Goal: Task Accomplishment & Management: Manage account settings

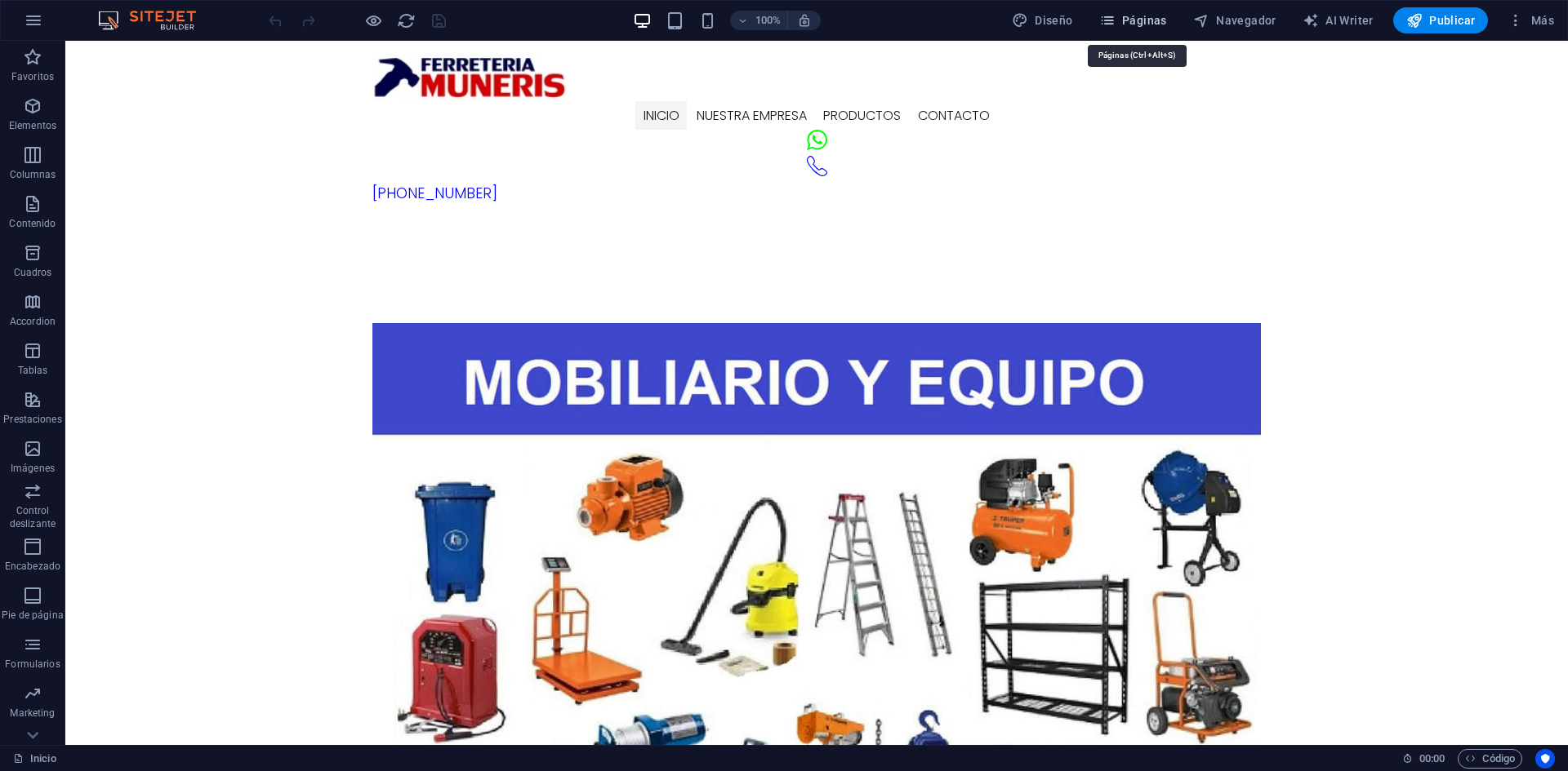
click at [1114, 21] on icon "button" at bounding box center [1108, 21] width 16 height 16
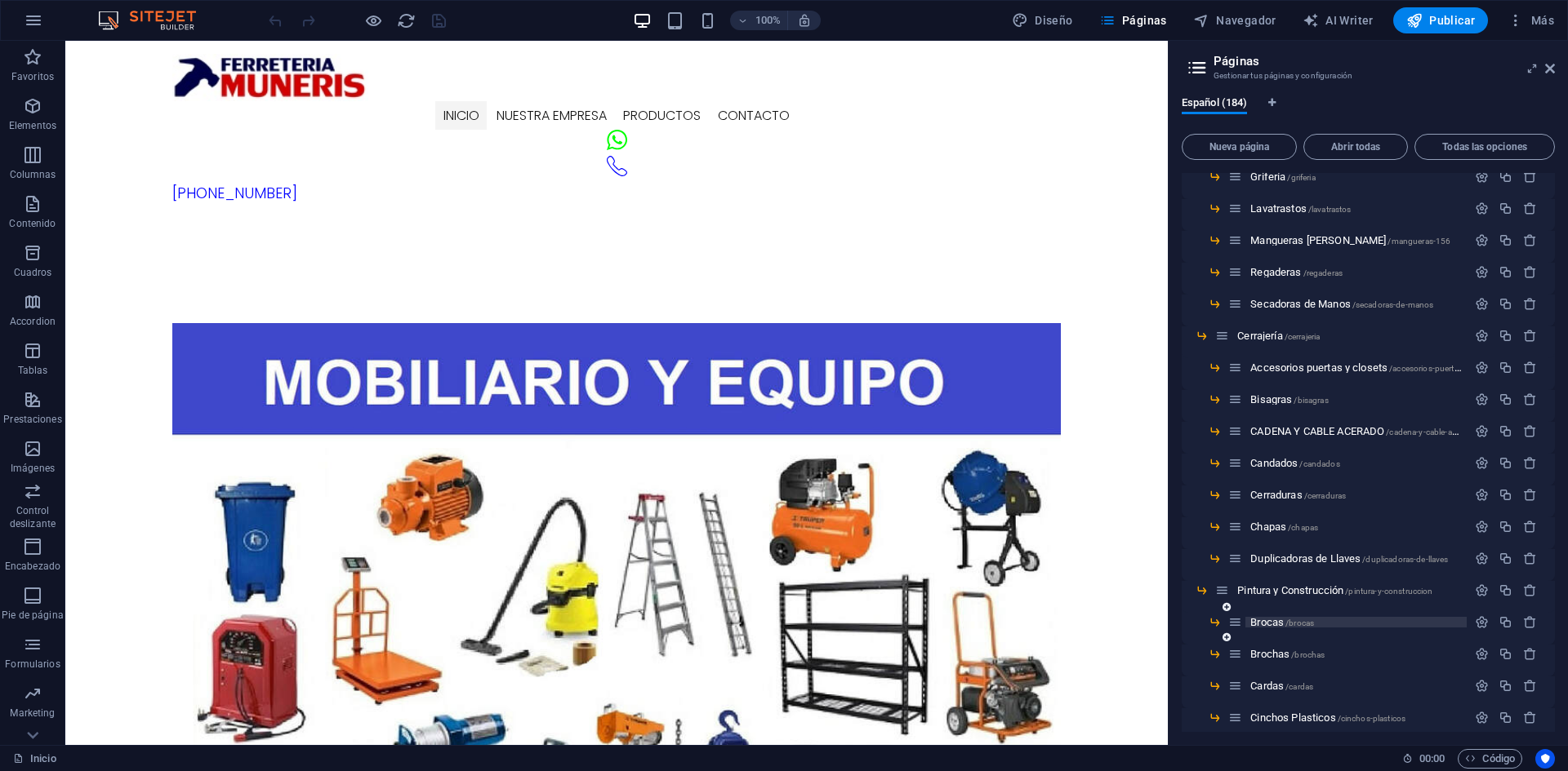
scroll to position [4561, 0]
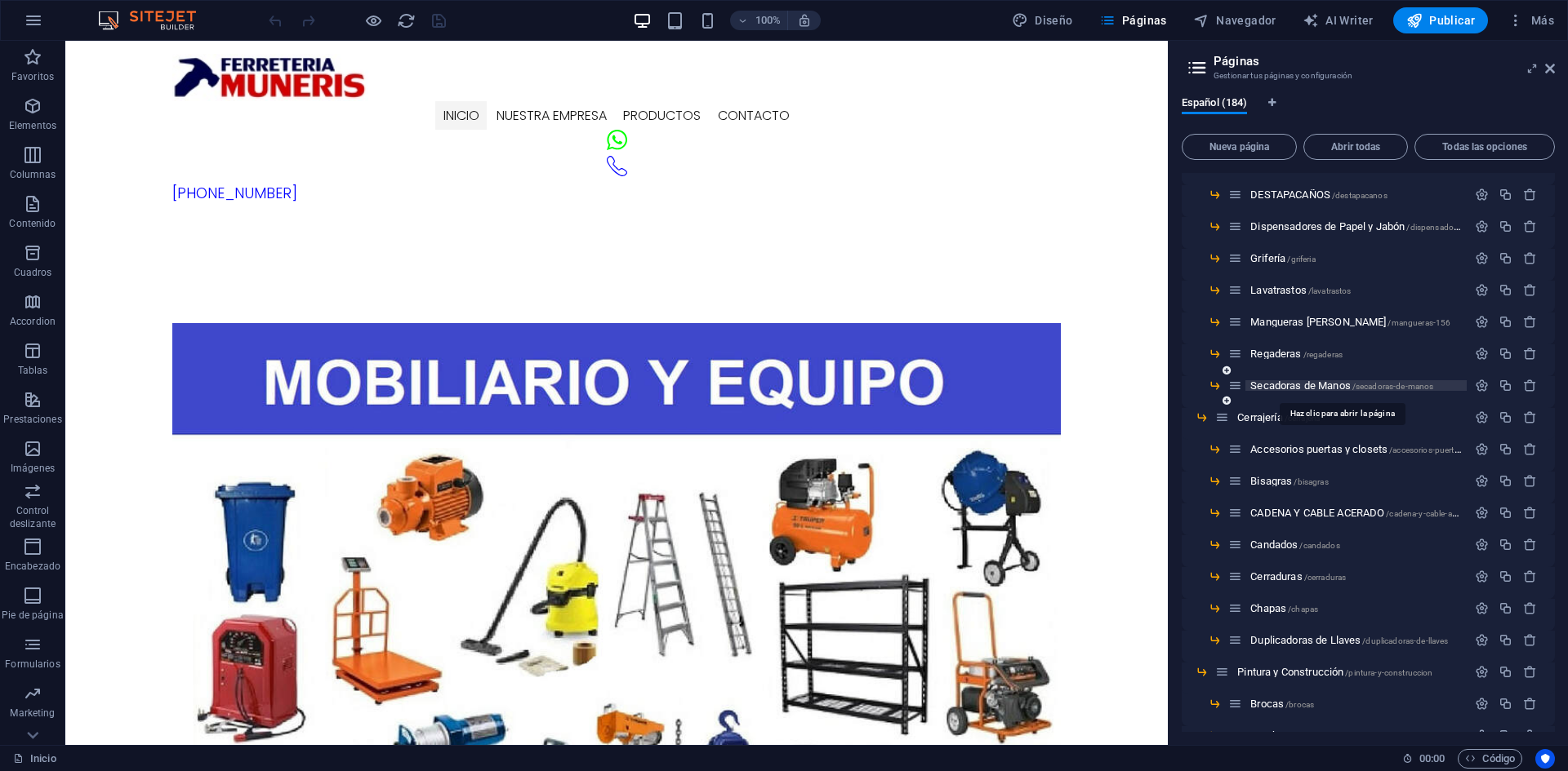
click at [1291, 384] on span "Secadoras de Manos /secadoras-de-manos" at bounding box center [1342, 386] width 183 height 13
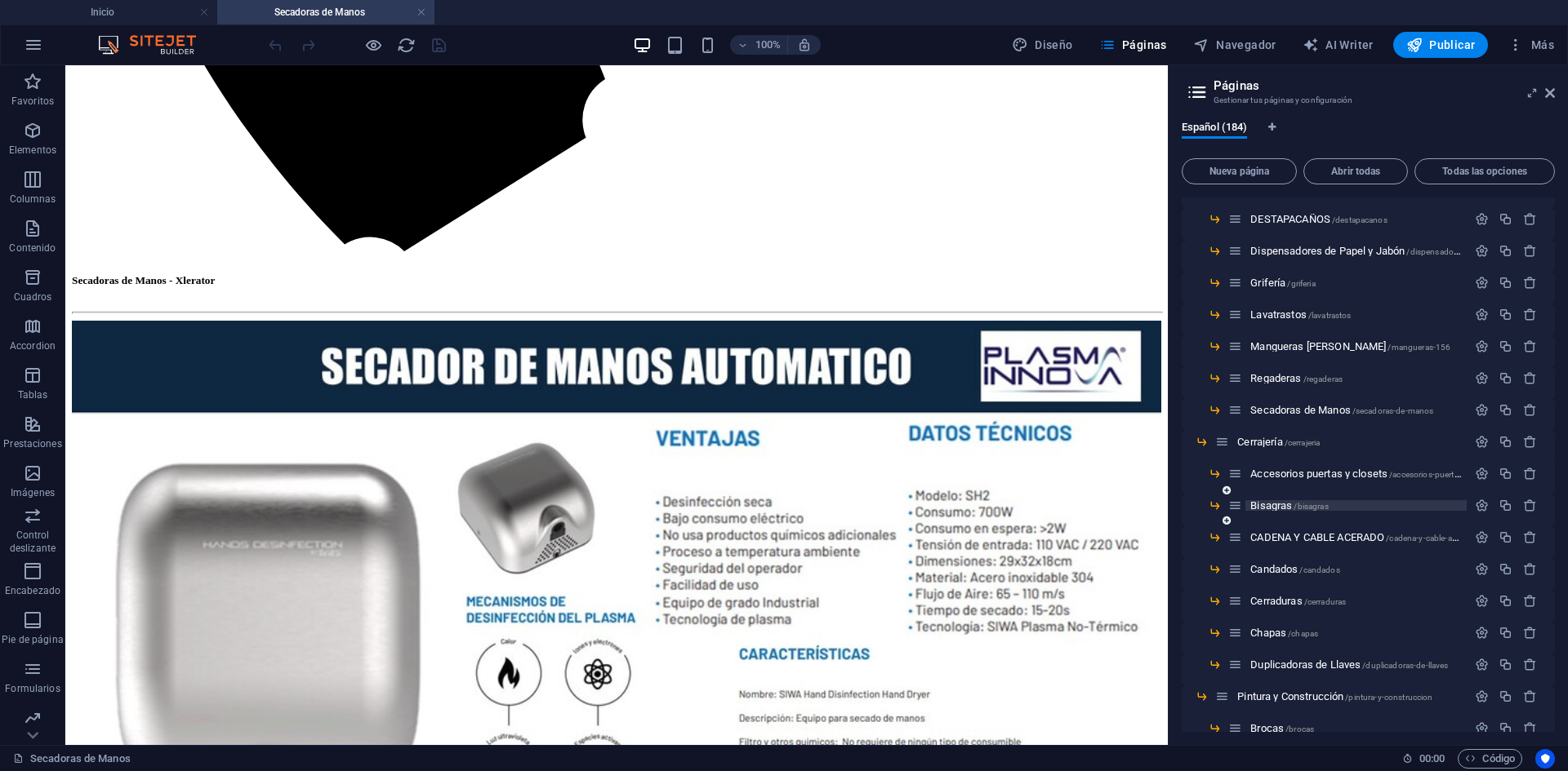
scroll to position [4397, 0]
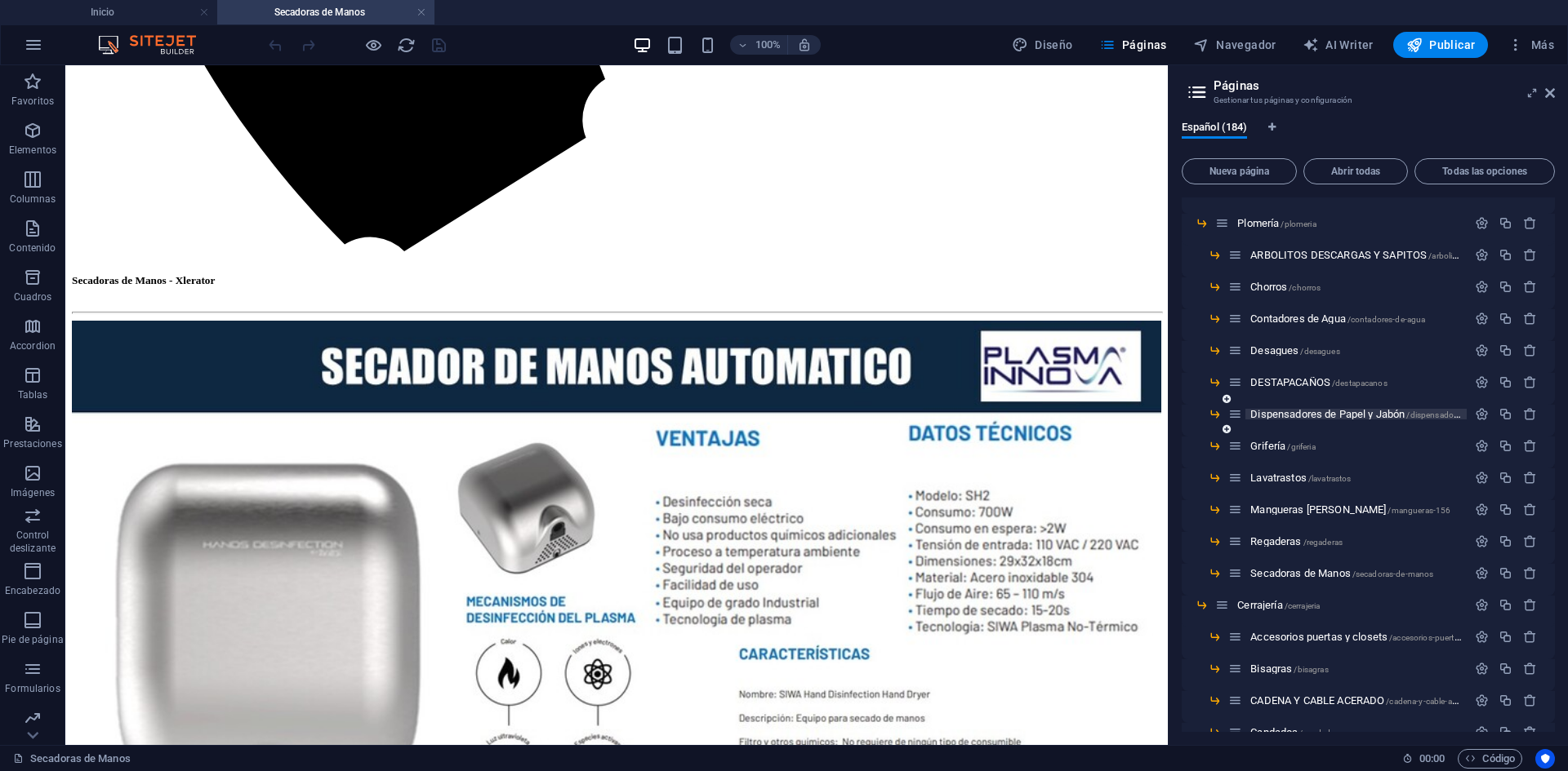
click at [1286, 412] on span "Dispensadores de Papel y Jabón /dispensadores-de-papel-y-jabon" at bounding box center [1390, 415] width 280 height 13
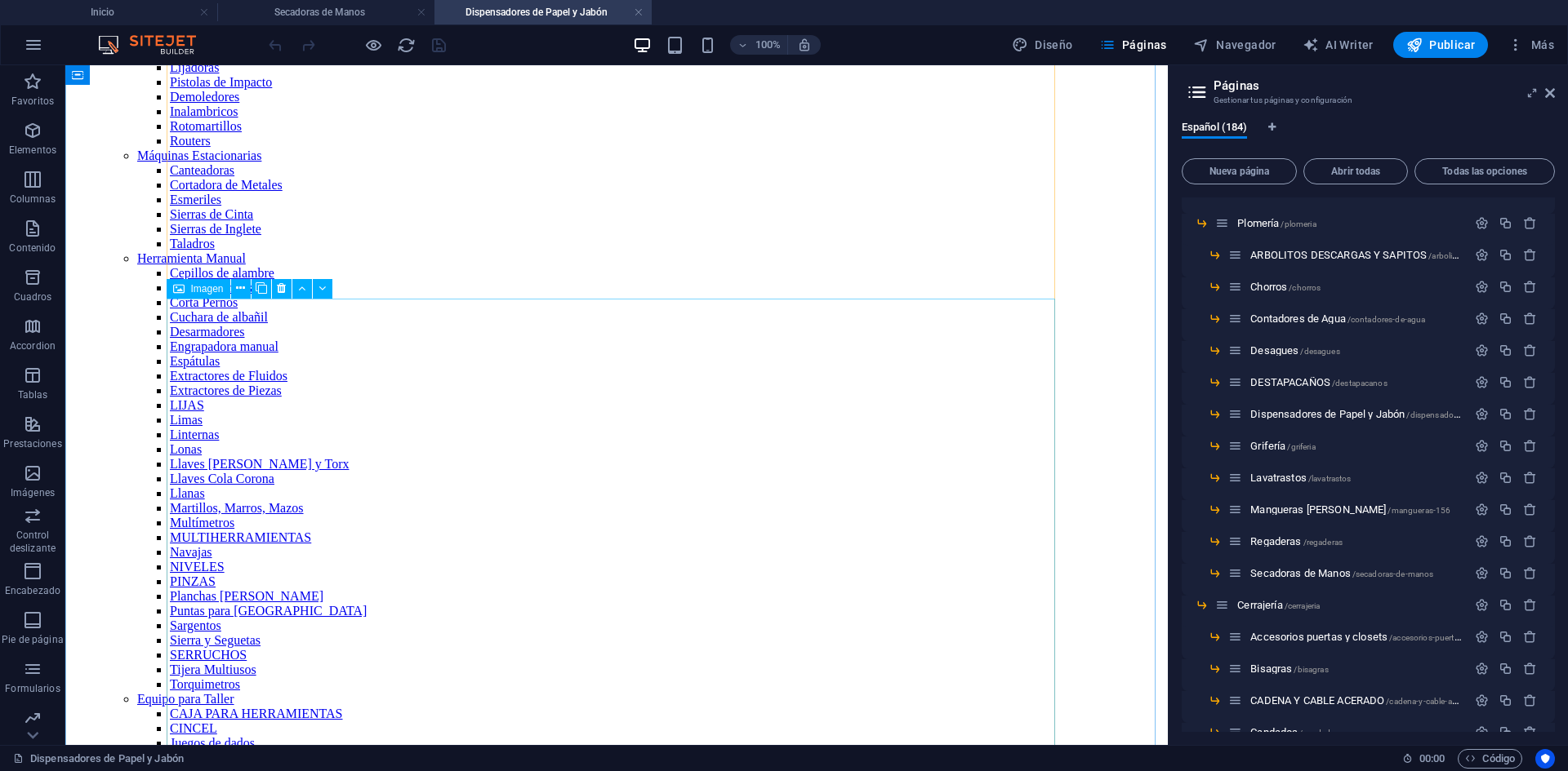
scroll to position [1225, 0]
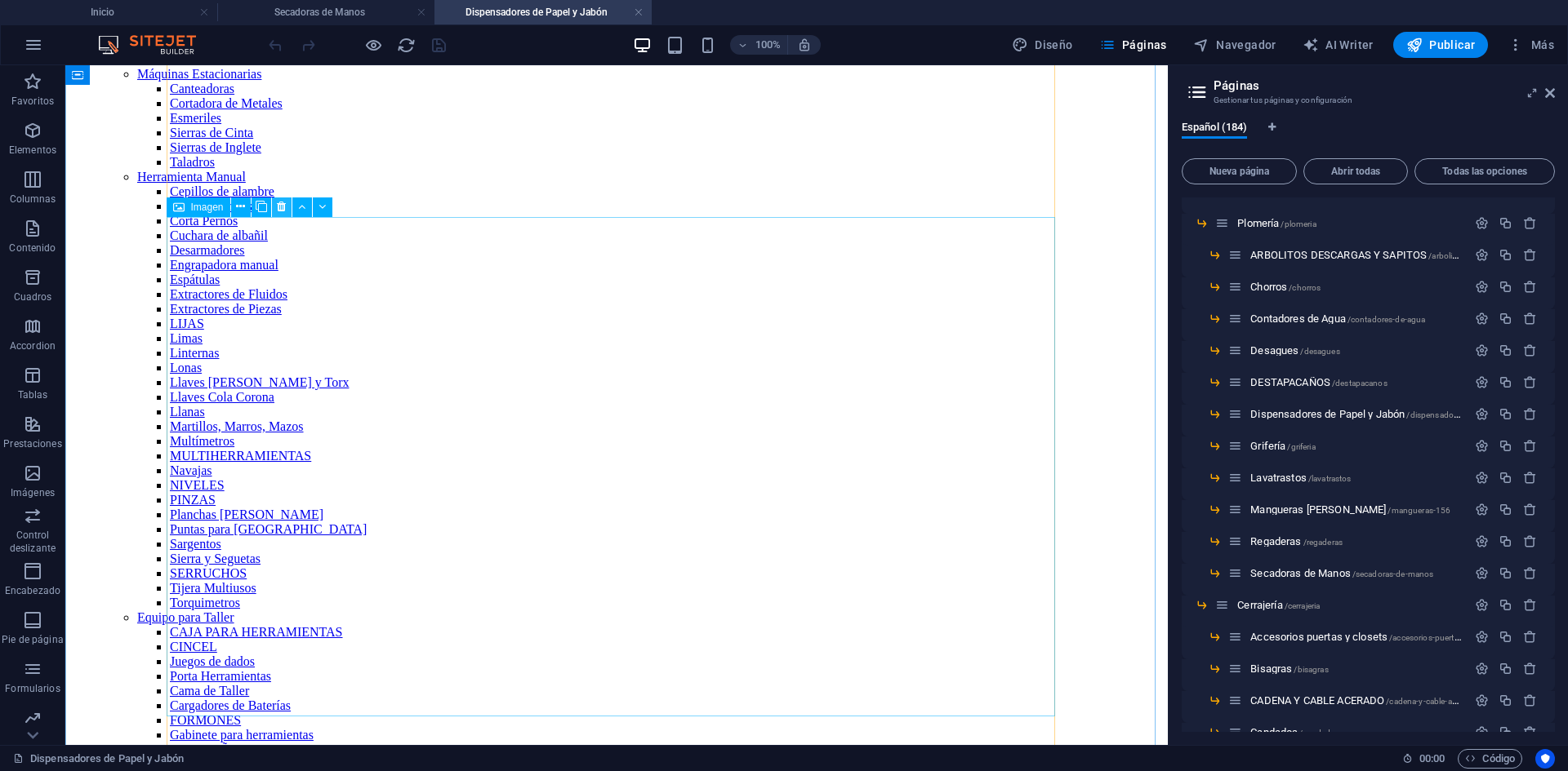
click at [279, 204] on icon at bounding box center [282, 206] width 9 height 17
click at [279, 205] on icon at bounding box center [282, 206] width 9 height 17
click at [281, 203] on icon at bounding box center [282, 206] width 9 height 17
click at [281, 207] on icon at bounding box center [282, 206] width 9 height 17
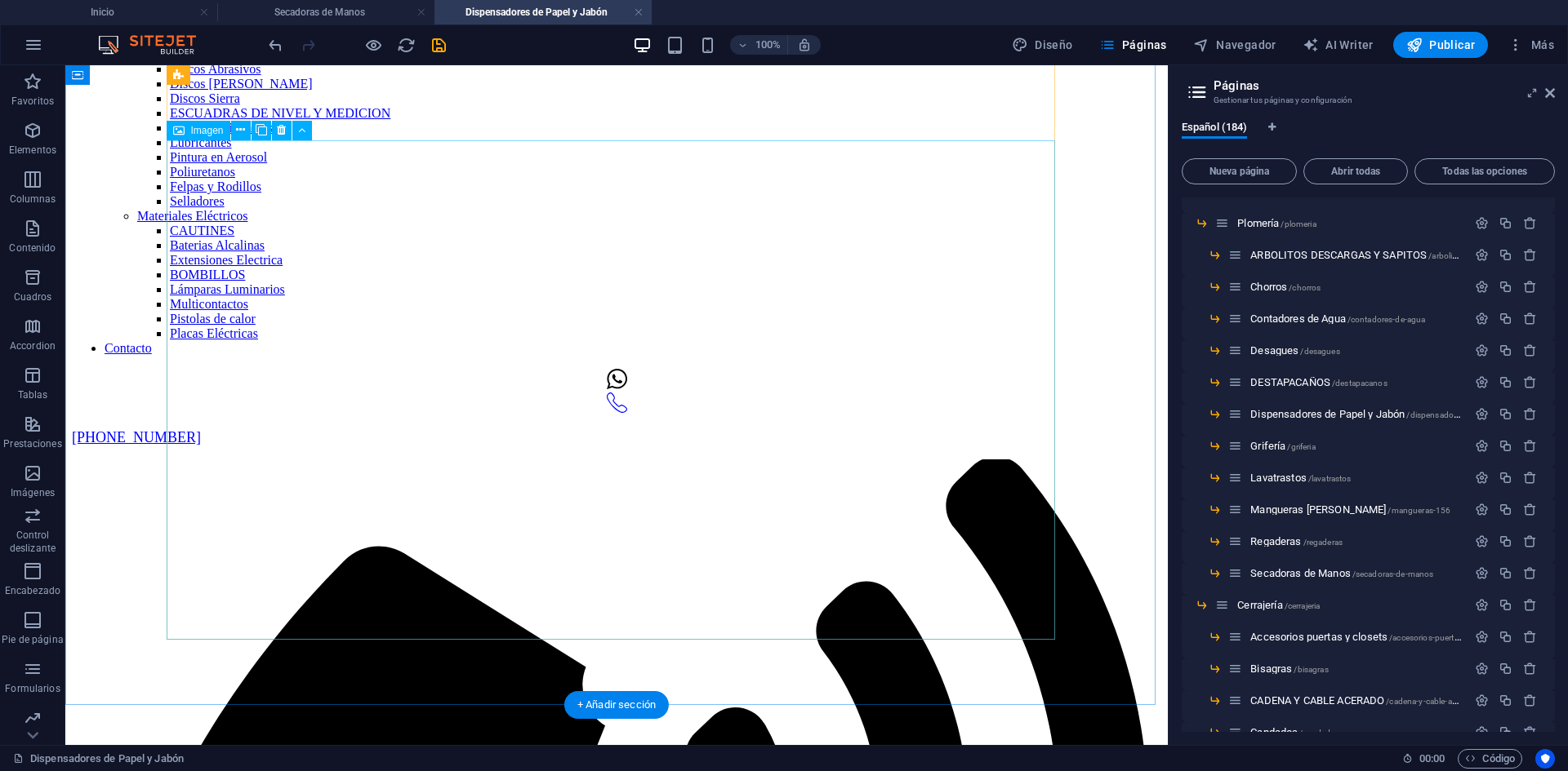
scroll to position [2367, 0]
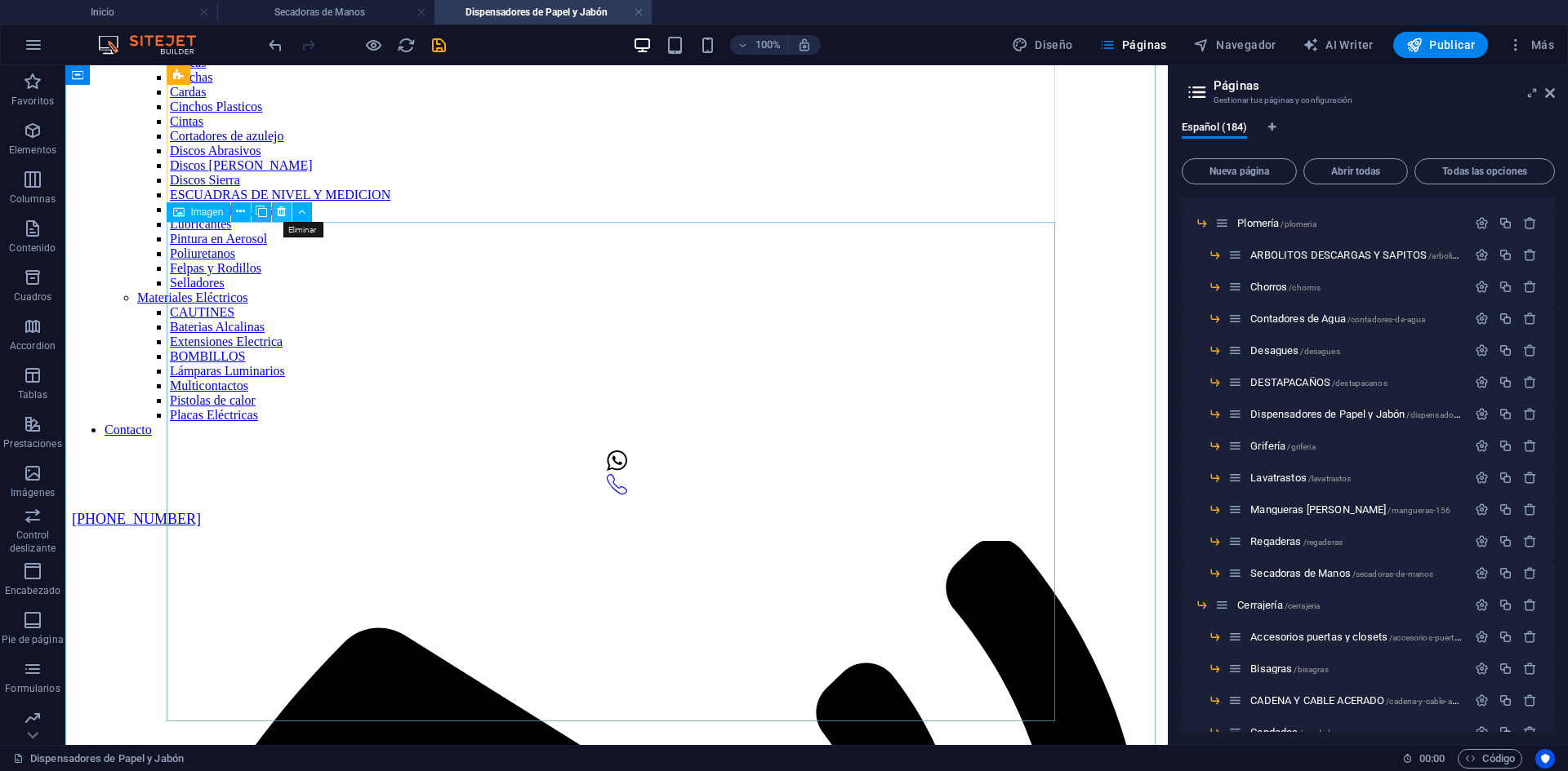
click at [281, 213] on icon at bounding box center [282, 212] width 9 height 17
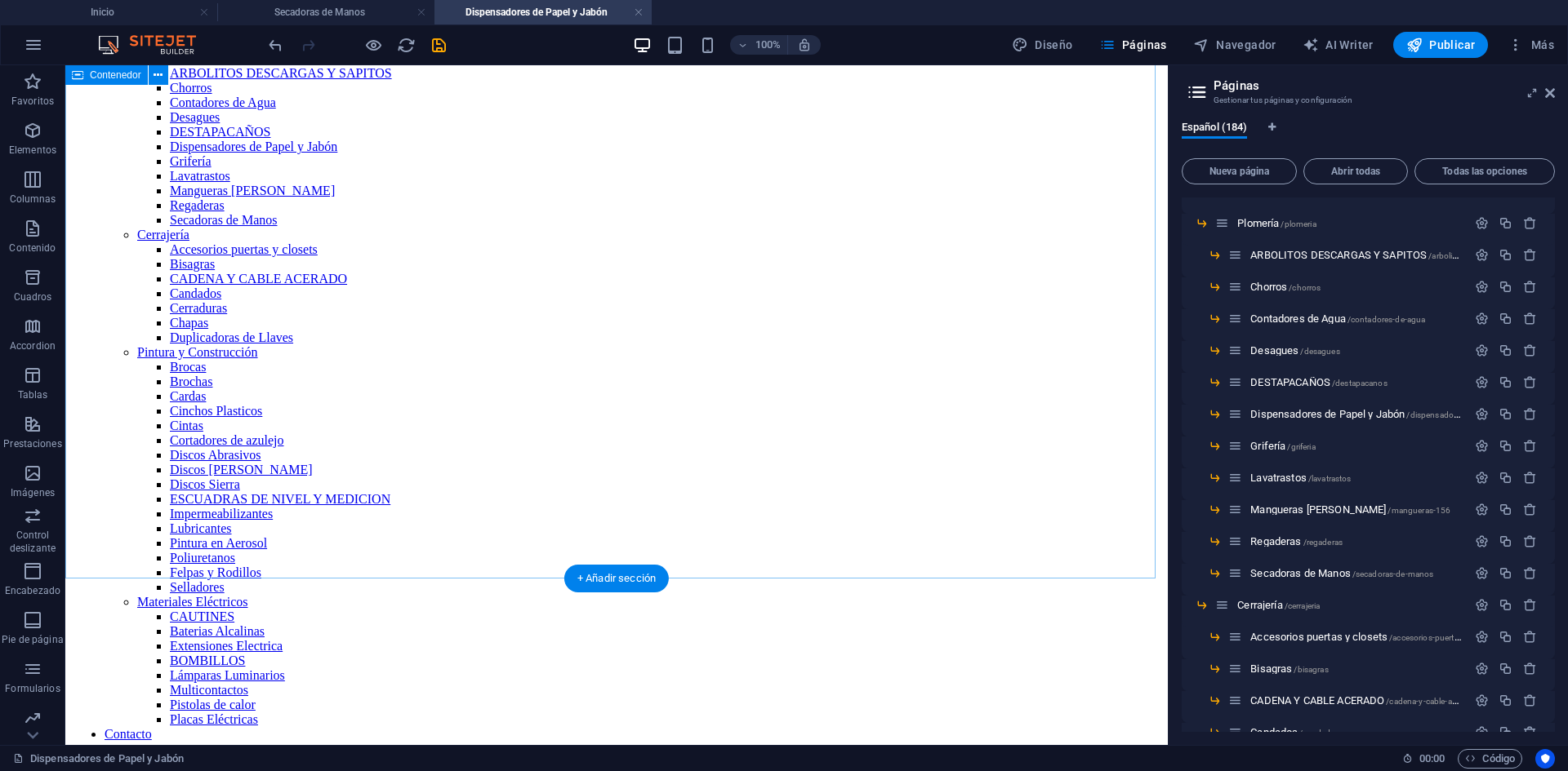
scroll to position [1899, 0]
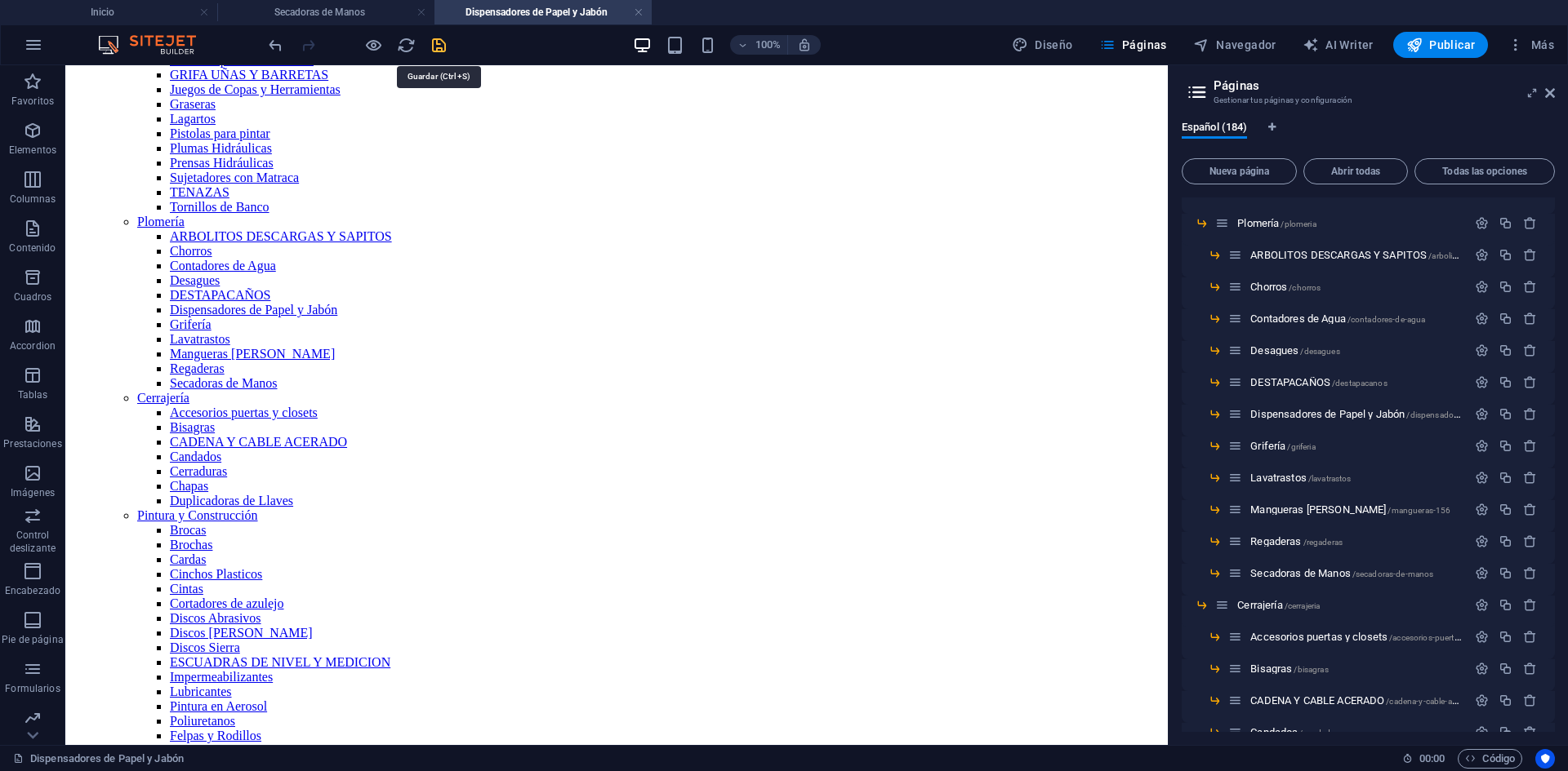
click at [437, 46] on icon "save" at bounding box center [439, 45] width 19 height 19
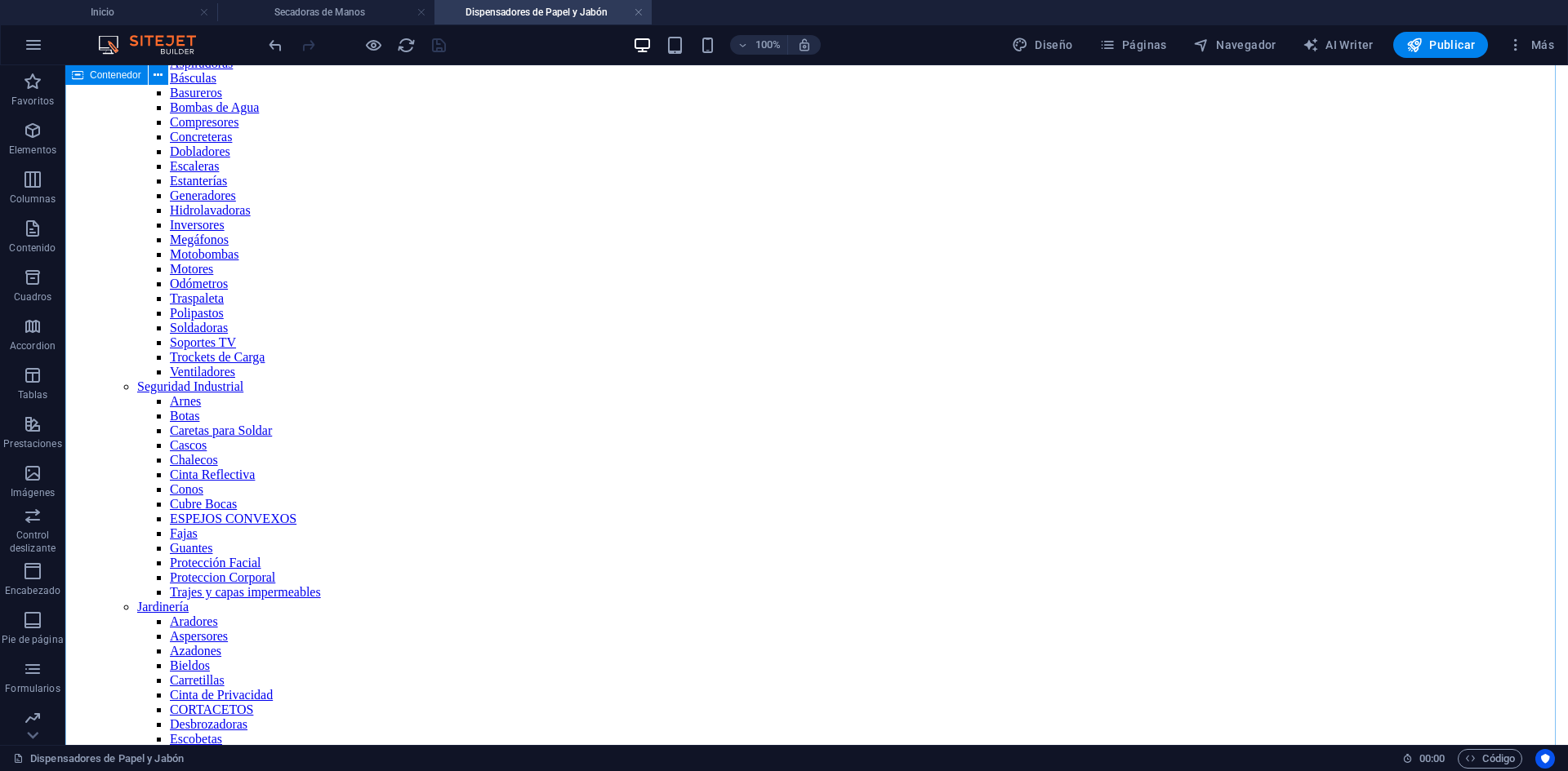
scroll to position [0, 0]
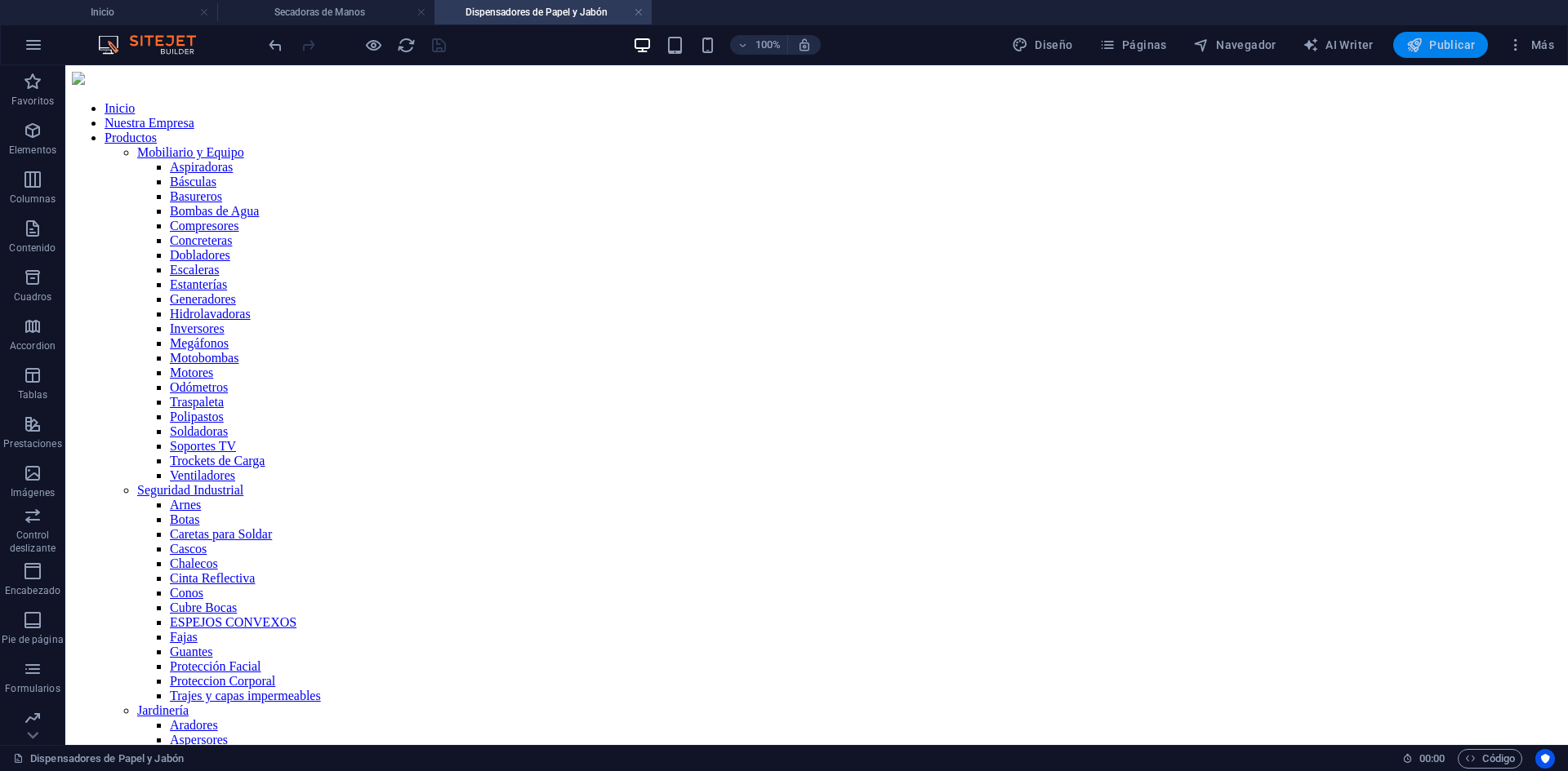
click at [1446, 48] on span "Publicar" at bounding box center [1441, 45] width 70 height 16
